Goal: Task Accomplishment & Management: Manage account settings

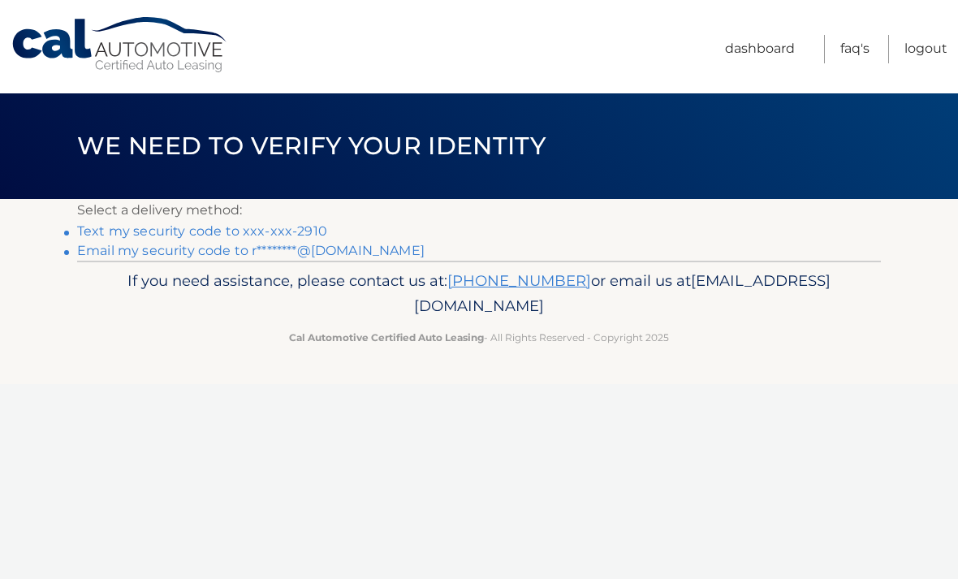
click at [317, 232] on link "Text my security code to xxx-xxx-2910" at bounding box center [202, 230] width 250 height 15
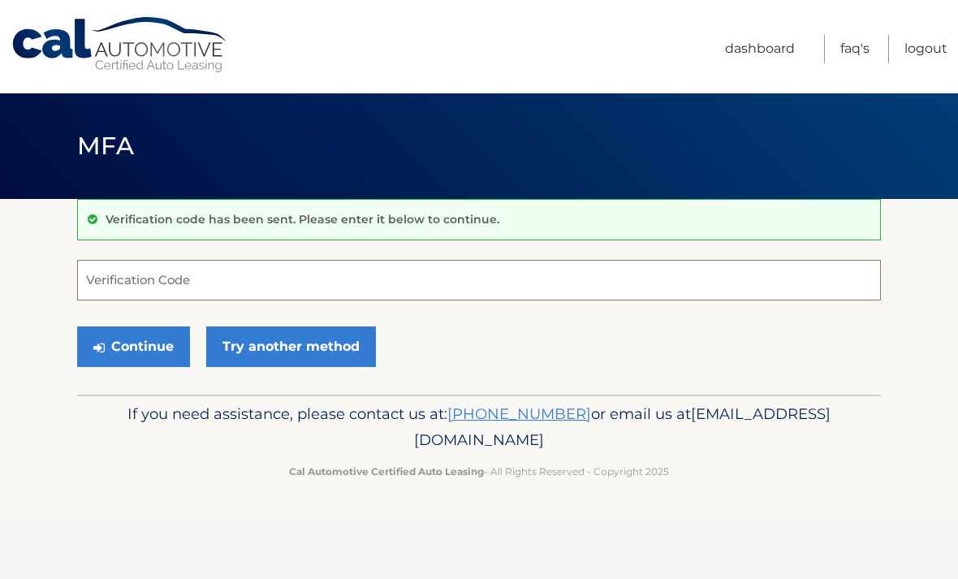
click at [219, 286] on input "Verification Code" at bounding box center [479, 280] width 804 height 41
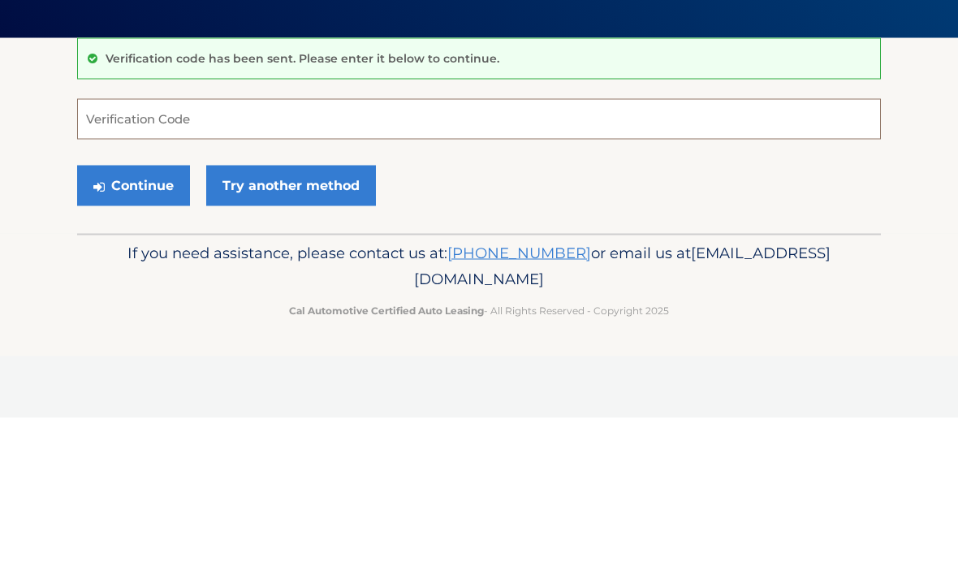
click at [198, 260] on input "Verification Code" at bounding box center [479, 280] width 804 height 41
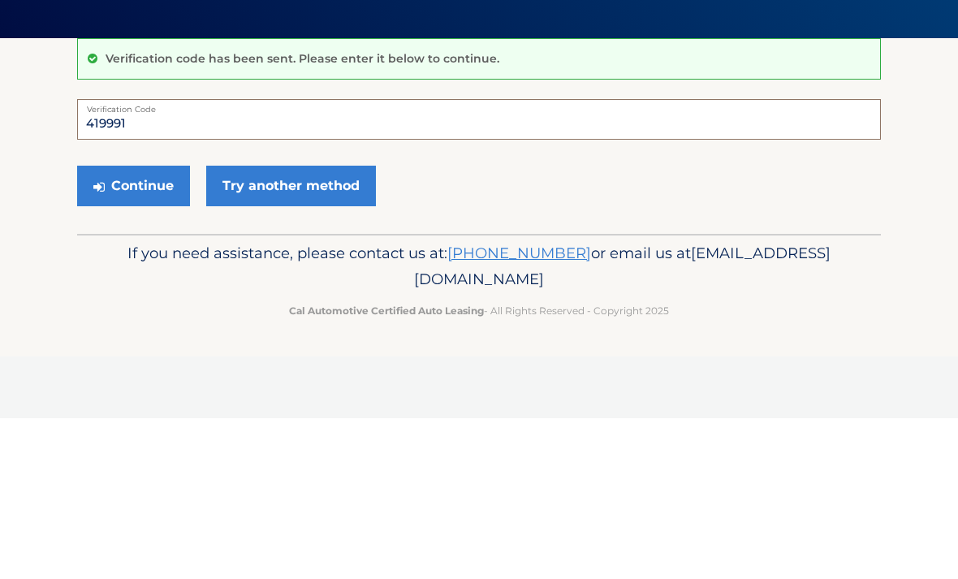
type input "419991"
click at [140, 326] on button "Continue" at bounding box center [133, 346] width 113 height 41
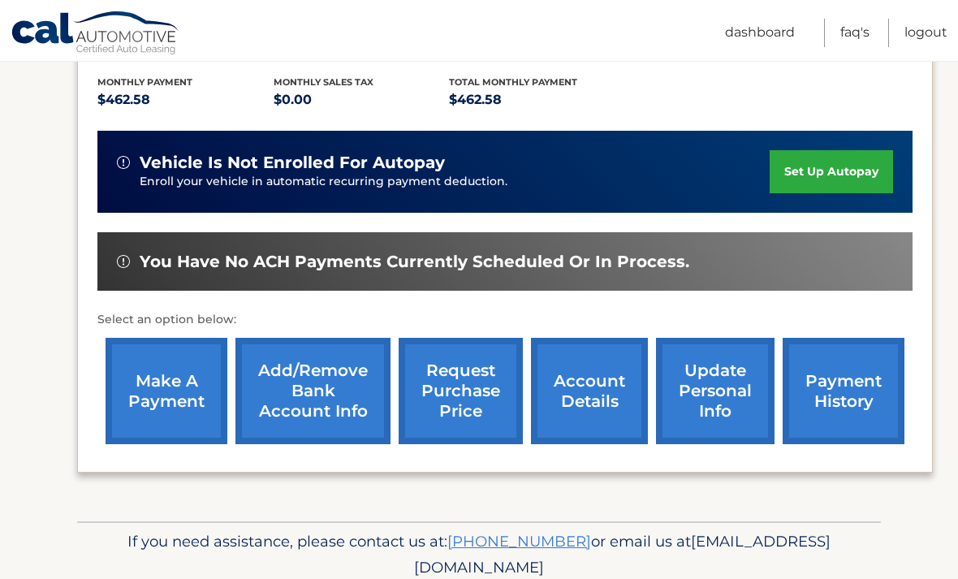
scroll to position [349, 0]
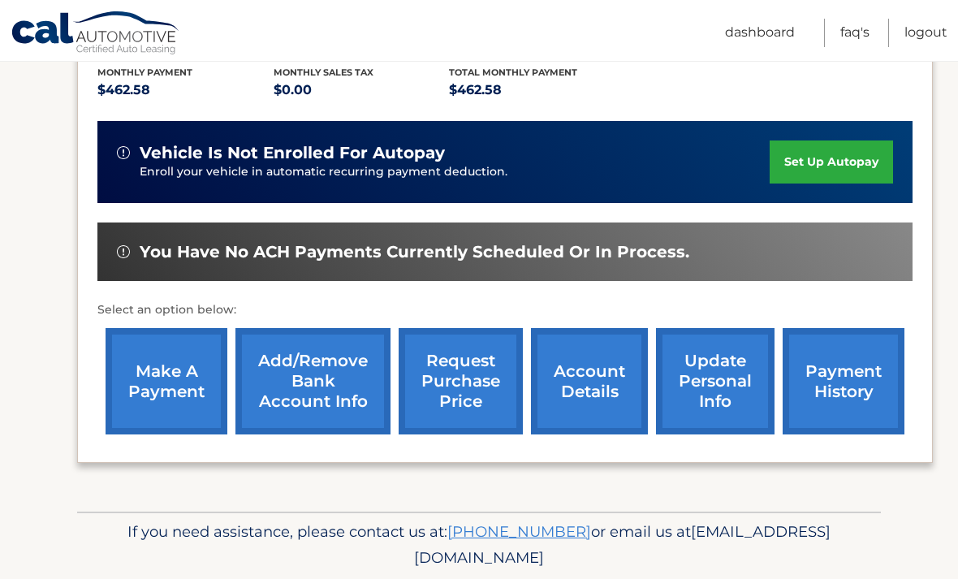
click at [596, 395] on link "account details" at bounding box center [589, 381] width 117 height 106
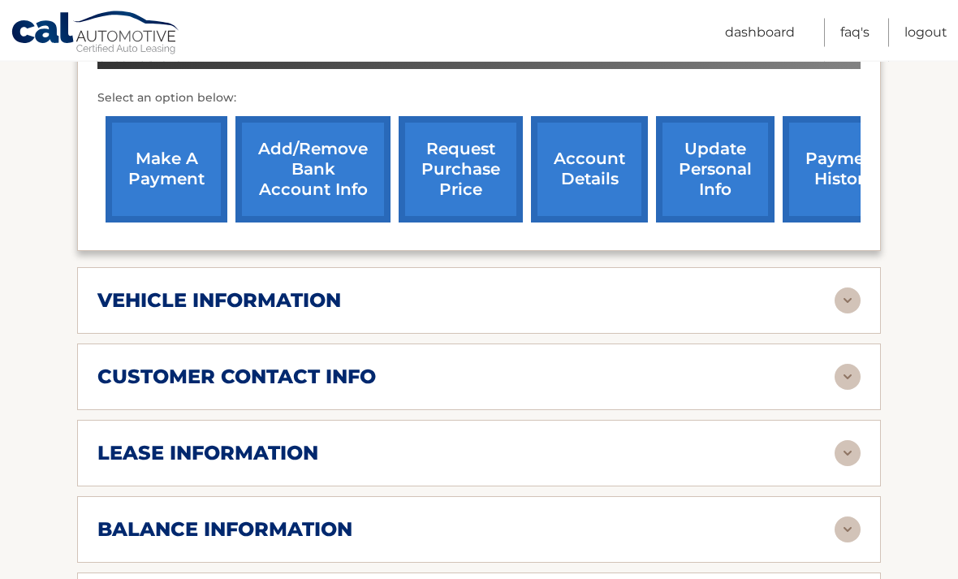
scroll to position [606, 0]
click at [797, 517] on div "balance information" at bounding box center [465, 529] width 737 height 24
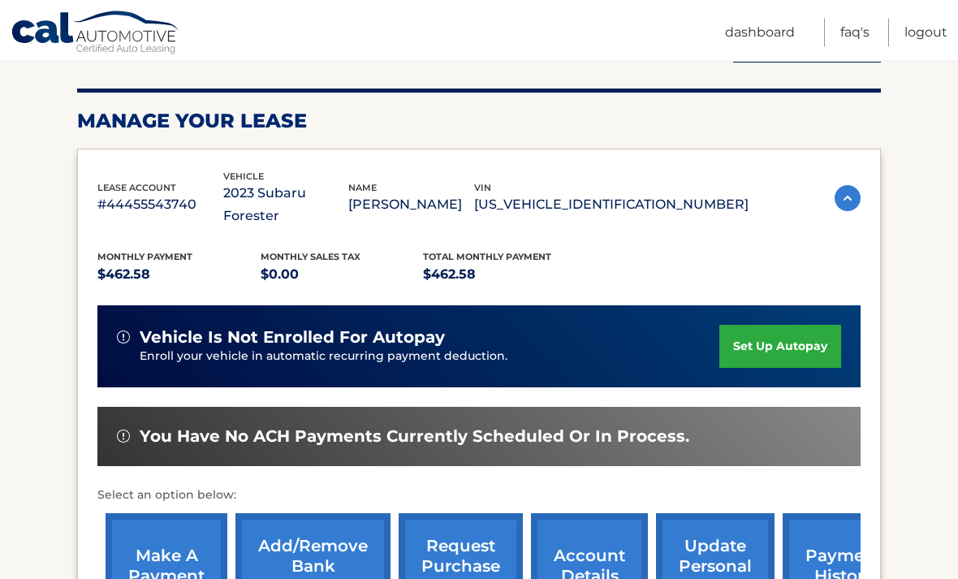
scroll to position [209, 0]
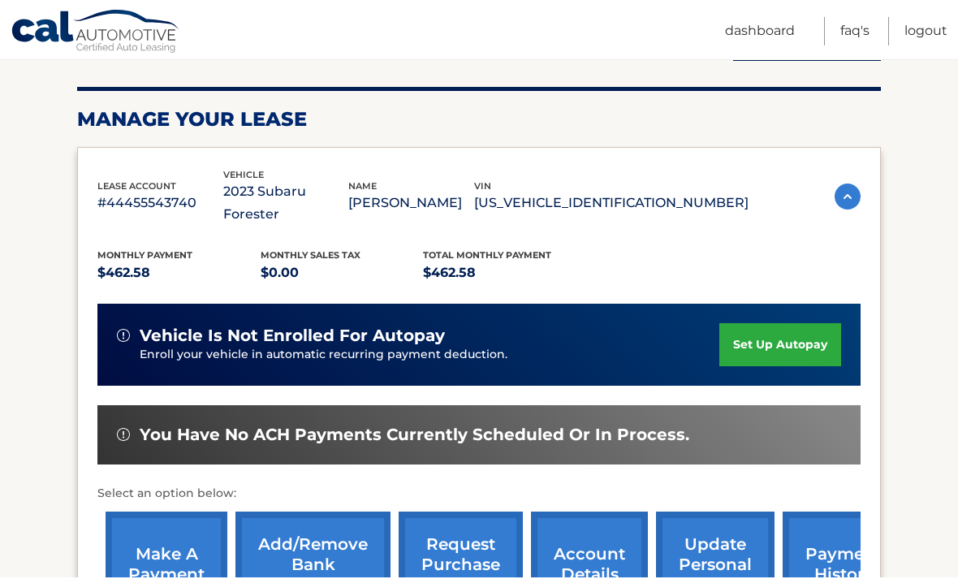
click at [175, 530] on link "make a payment" at bounding box center [167, 566] width 122 height 106
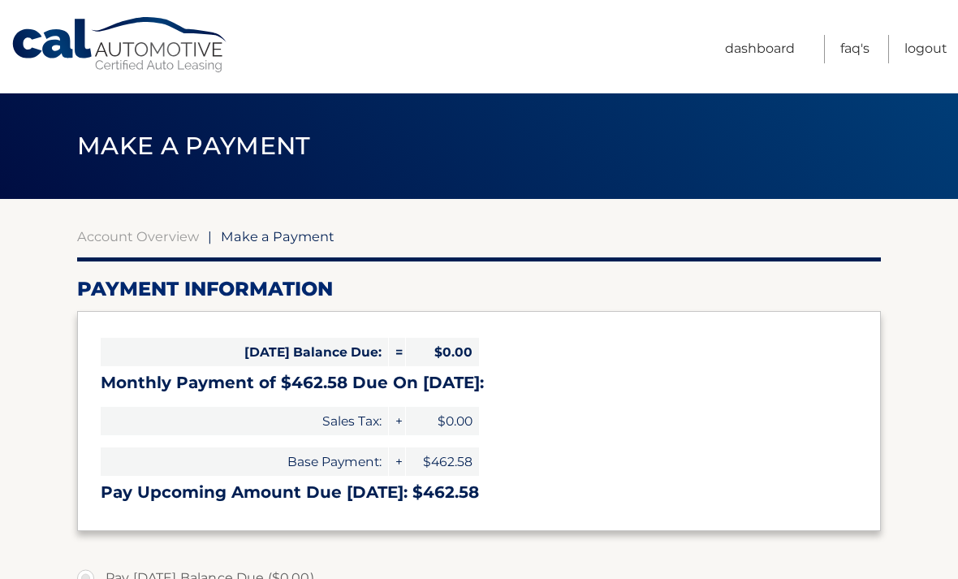
select select "NWRjNzNkYzItMjIzYy00YmFhLWE2MmItYzYzNDkxOGFhNmE4"
click at [797, 562] on label "Pay Today's Balance Due ($0.00)" at bounding box center [479, 578] width 804 height 32
click at [931, 53] on link "Logout" at bounding box center [926, 49] width 43 height 28
